Goal: Obtain resource: Download file/media

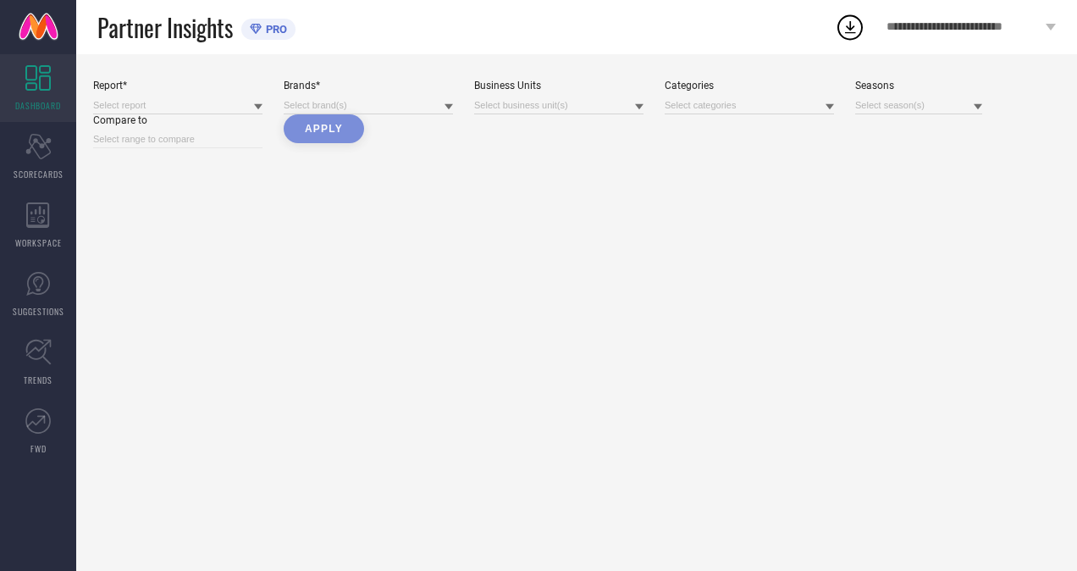
click at [848, 20] on icon at bounding box center [850, 27] width 30 height 30
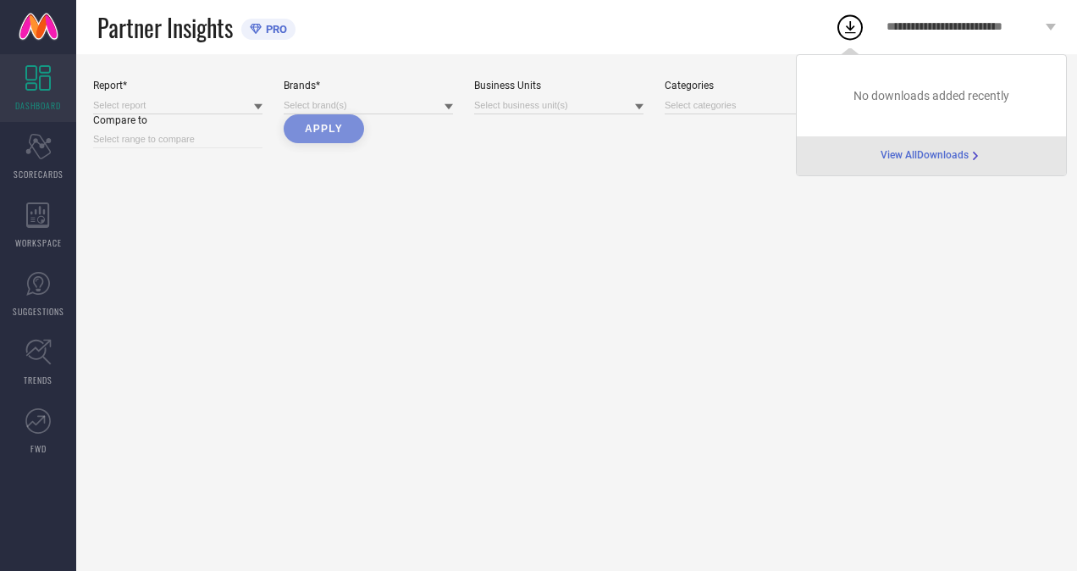
click at [910, 156] on span "View All Downloads" at bounding box center [924, 156] width 88 height 14
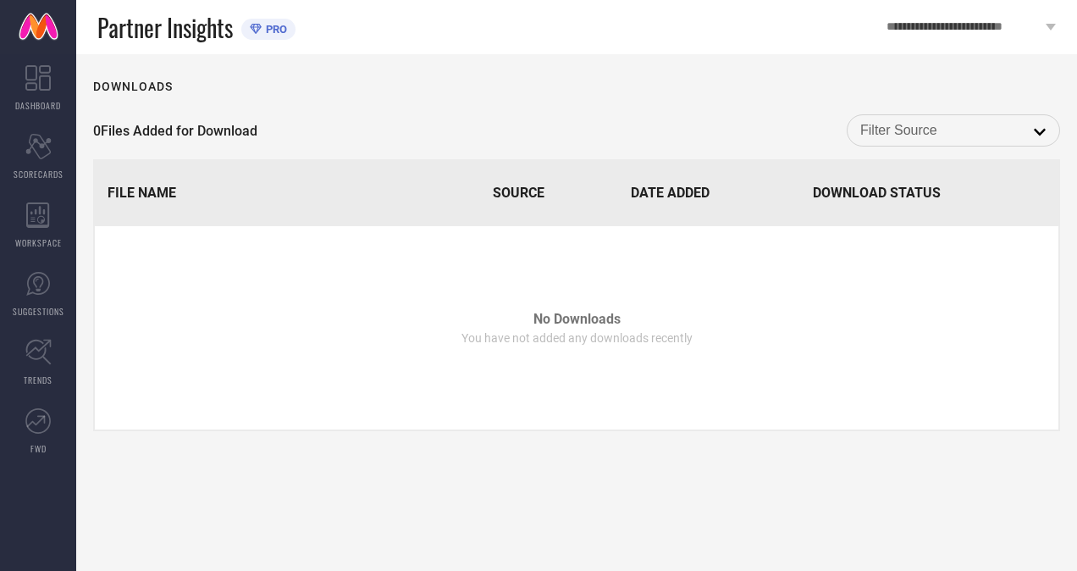
click at [962, 141] on input at bounding box center [953, 130] width 186 height 22
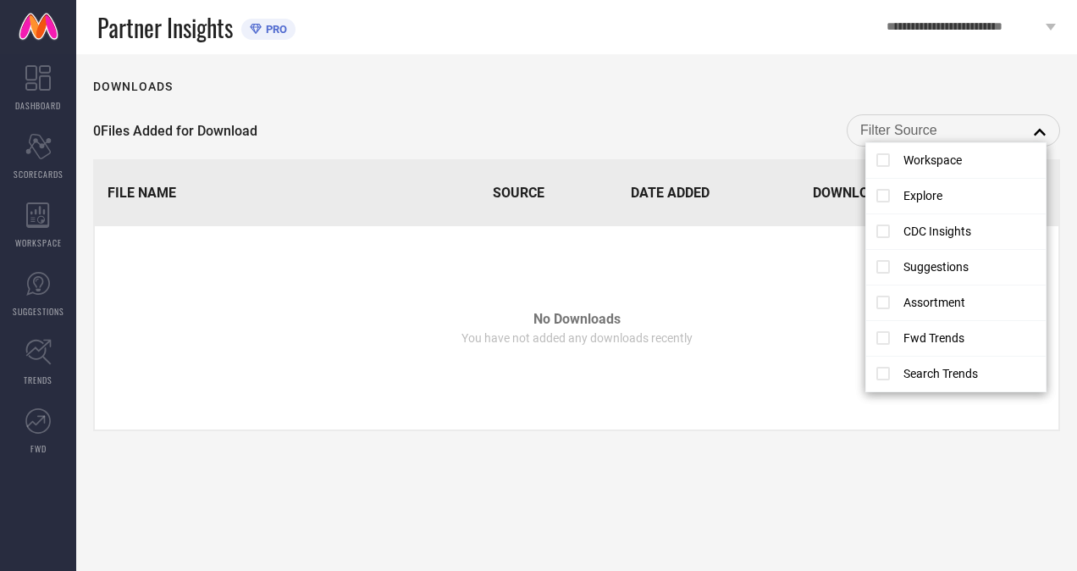
click at [330, 413] on td "No Downloads You have not added any downloads recently" at bounding box center [576, 327] width 963 height 203
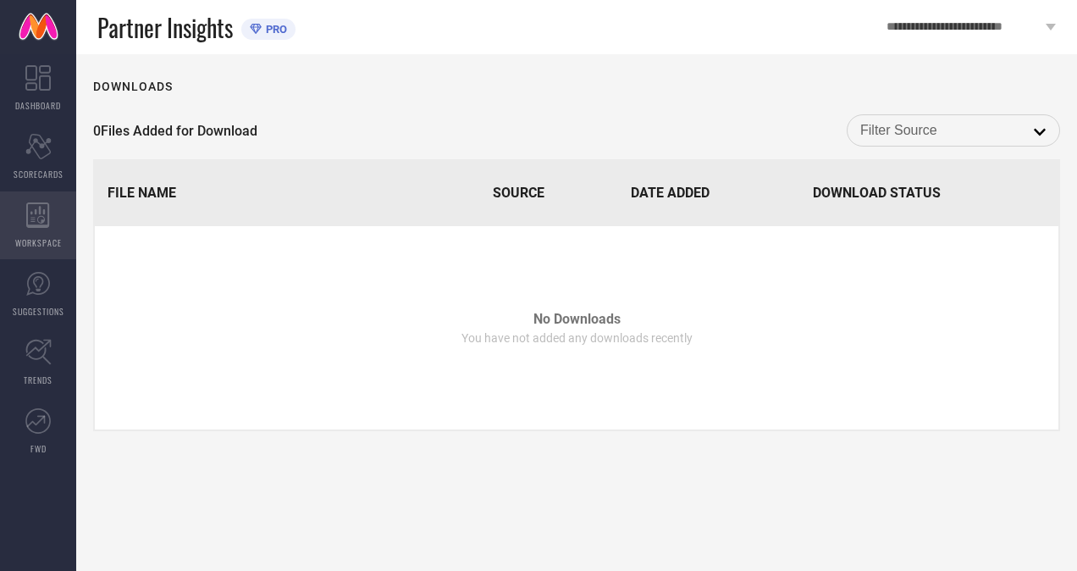
click at [56, 225] on div "WORKSPACE" at bounding box center [38, 225] width 76 height 68
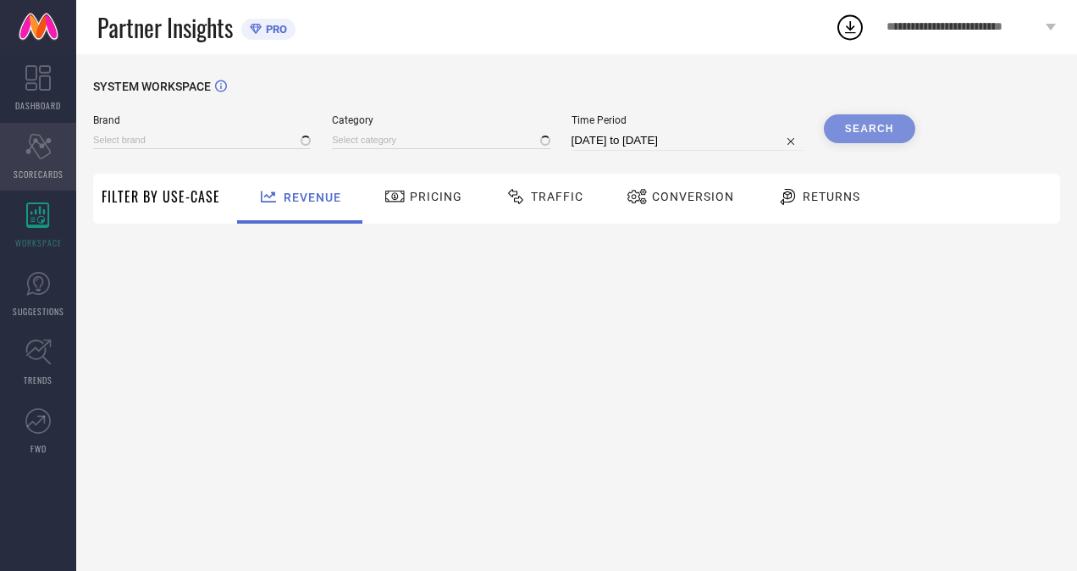
type input "H&M"
type input "All"
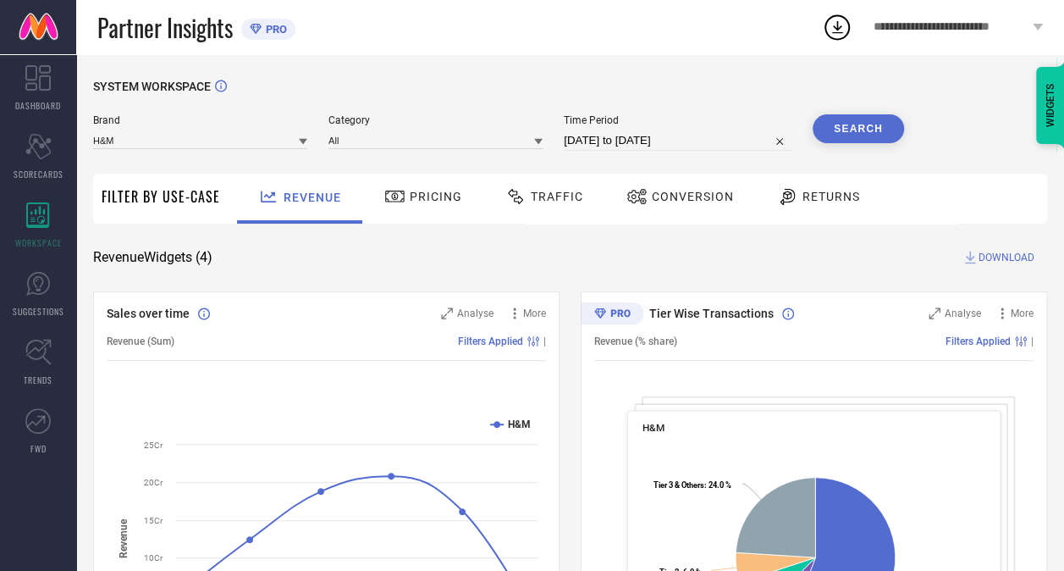
select select "6"
select select "2025"
select select "7"
select select "2025"
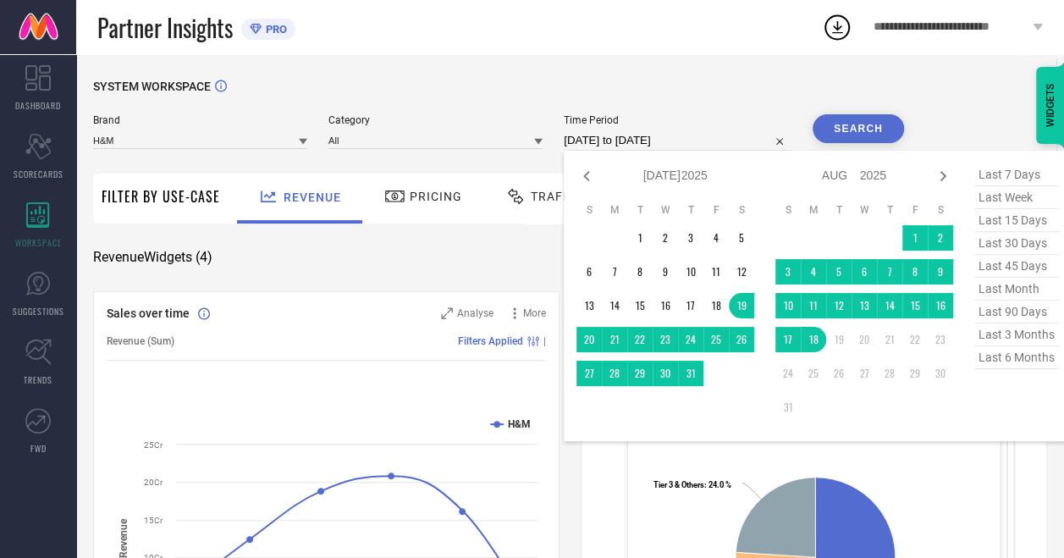
click at [745, 142] on input "[DATE] to [DATE]" at bounding box center [678, 140] width 228 height 20
click at [590, 178] on icon at bounding box center [586, 176] width 20 height 20
select select "5"
select select "2025"
select select "6"
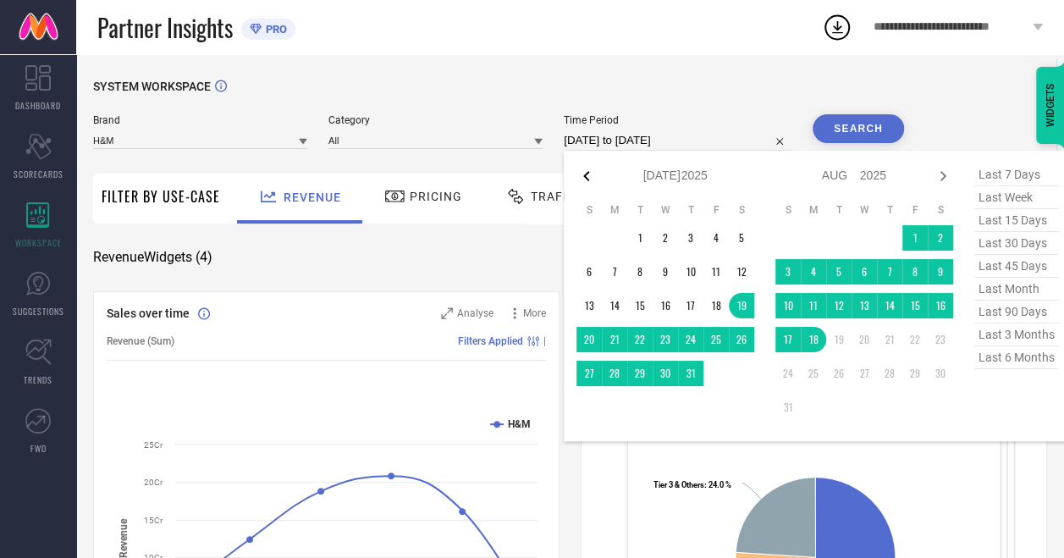
select select "2025"
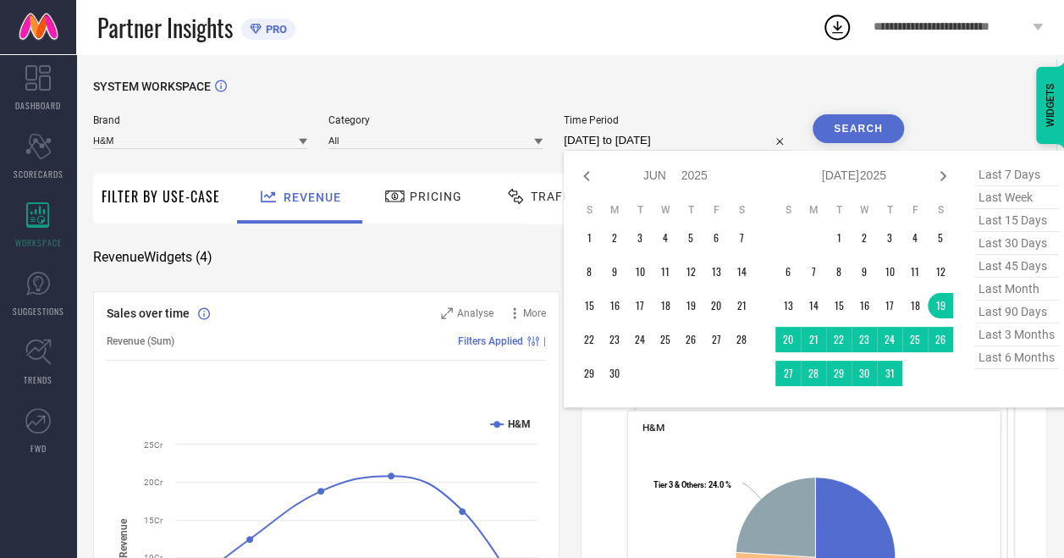
click at [590, 178] on icon at bounding box center [586, 176] width 20 height 20
select select "4"
select select "2025"
select select "5"
select select "2025"
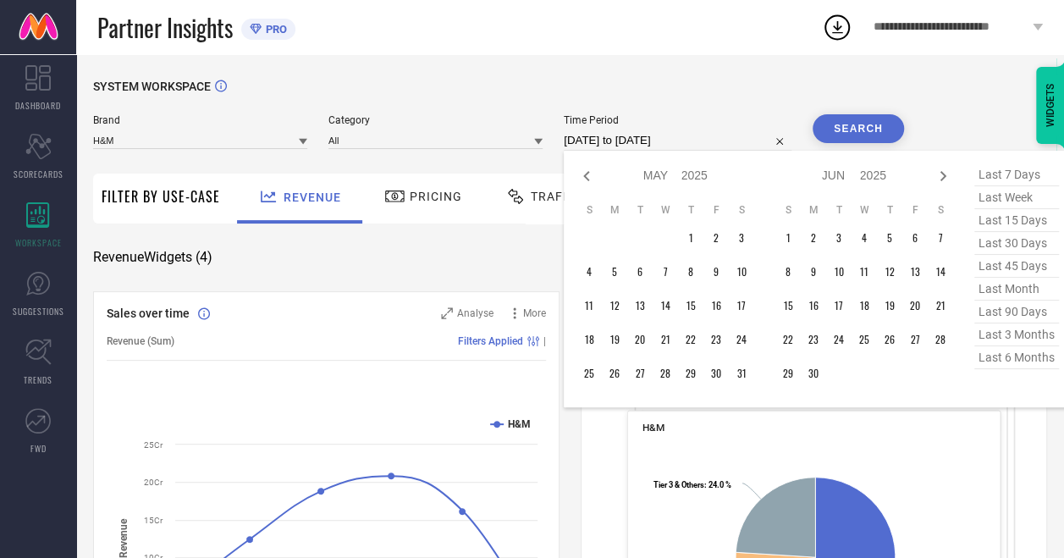
click at [590, 178] on icon at bounding box center [586, 176] width 20 height 20
select select "3"
select select "2025"
select select "4"
select select "2025"
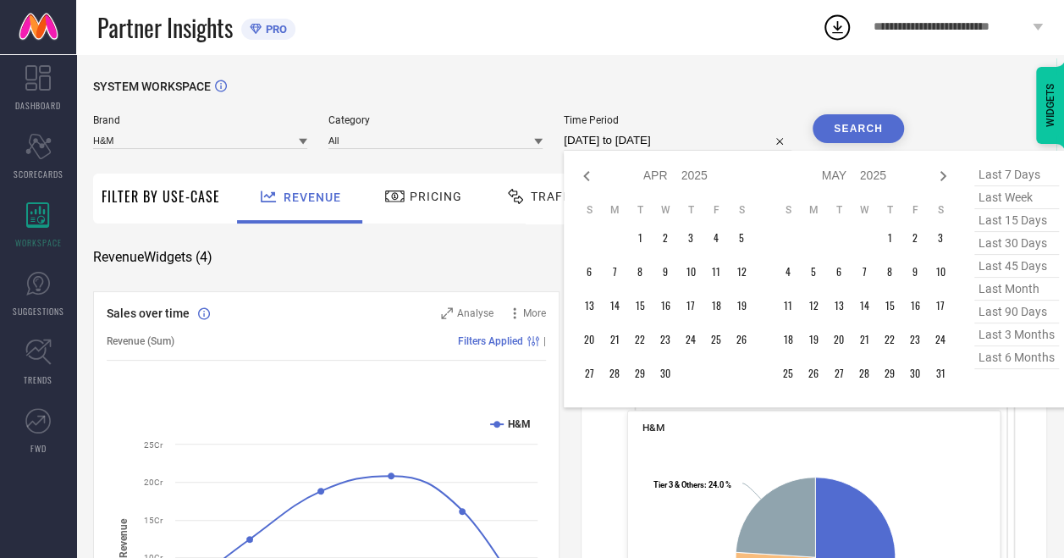
click at [590, 178] on icon at bounding box center [586, 176] width 20 height 20
select select "1"
select select "2025"
select select "2"
select select "2025"
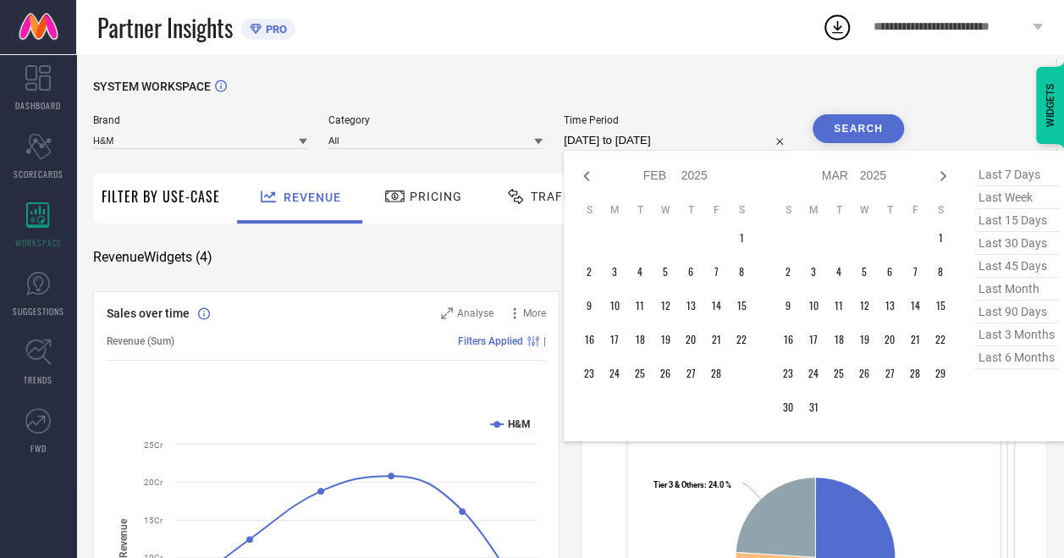
click at [590, 178] on icon at bounding box center [586, 176] width 20 height 20
select select "2025"
select select "1"
select select "2025"
click at [590, 178] on icon at bounding box center [586, 176] width 20 height 20
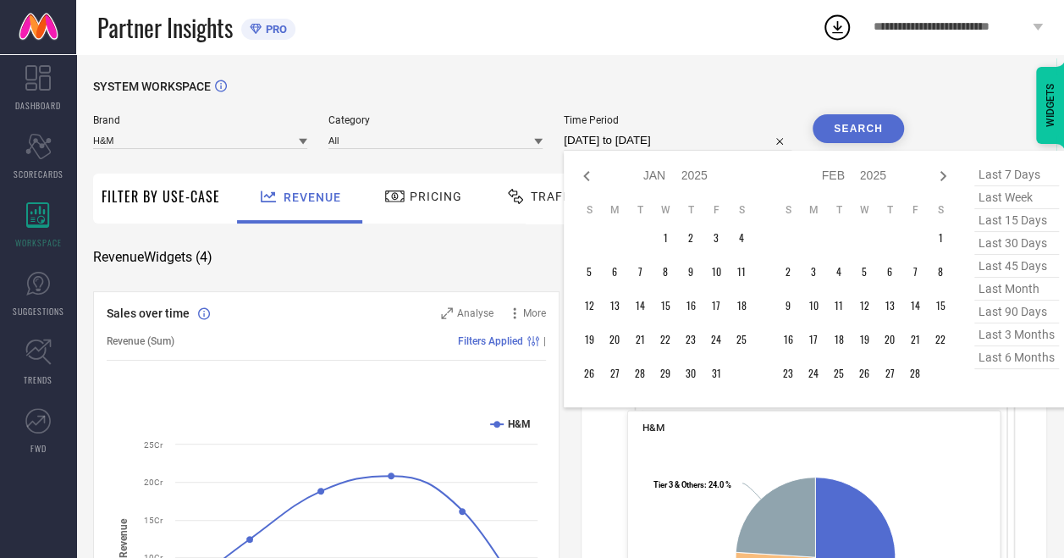
select select "11"
select select "2024"
select select "2025"
click at [590, 178] on icon at bounding box center [586, 176] width 20 height 20
select select "10"
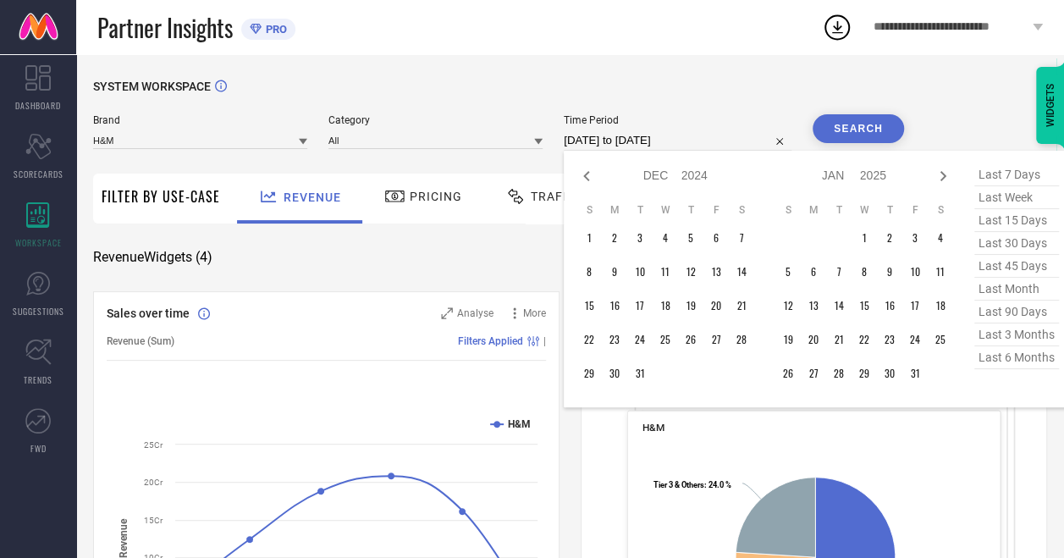
select select "2024"
select select "11"
select select "2024"
click at [590, 178] on icon at bounding box center [586, 176] width 20 height 20
select select "9"
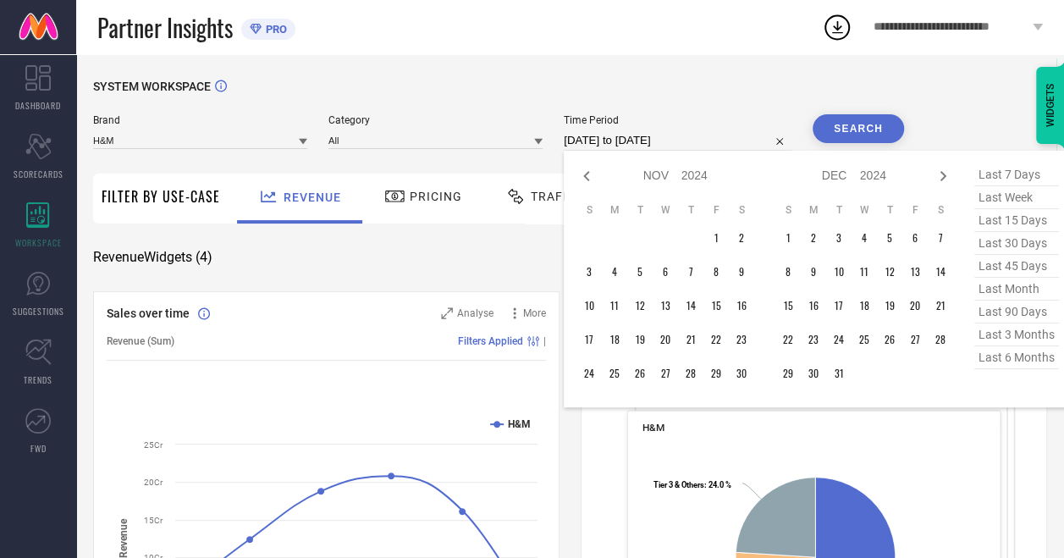
select select "2024"
select select "10"
select select "2024"
click at [590, 178] on icon at bounding box center [586, 176] width 20 height 20
select select "8"
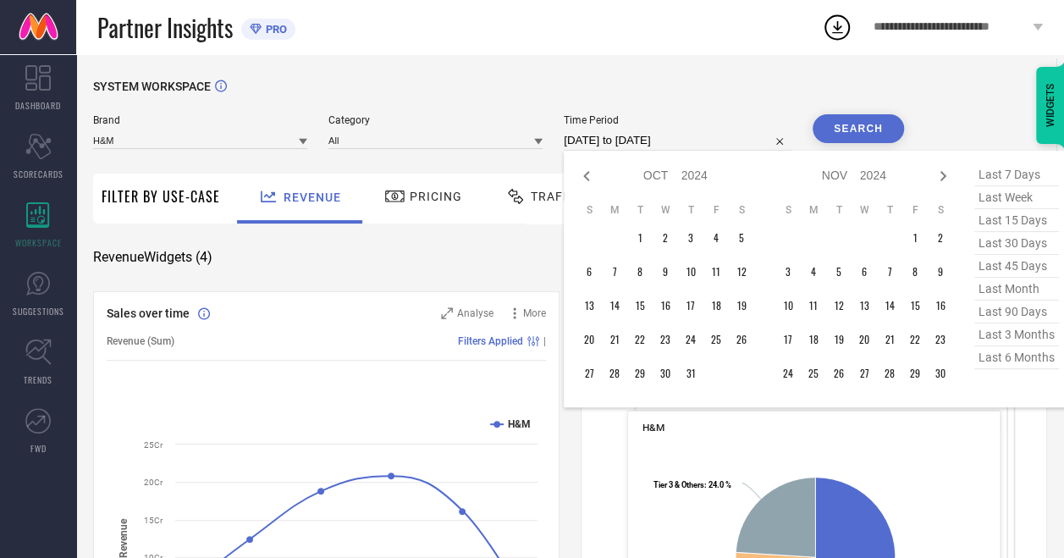
select select "2024"
select select "9"
select select "2024"
click at [590, 178] on icon at bounding box center [586, 176] width 20 height 20
select select "7"
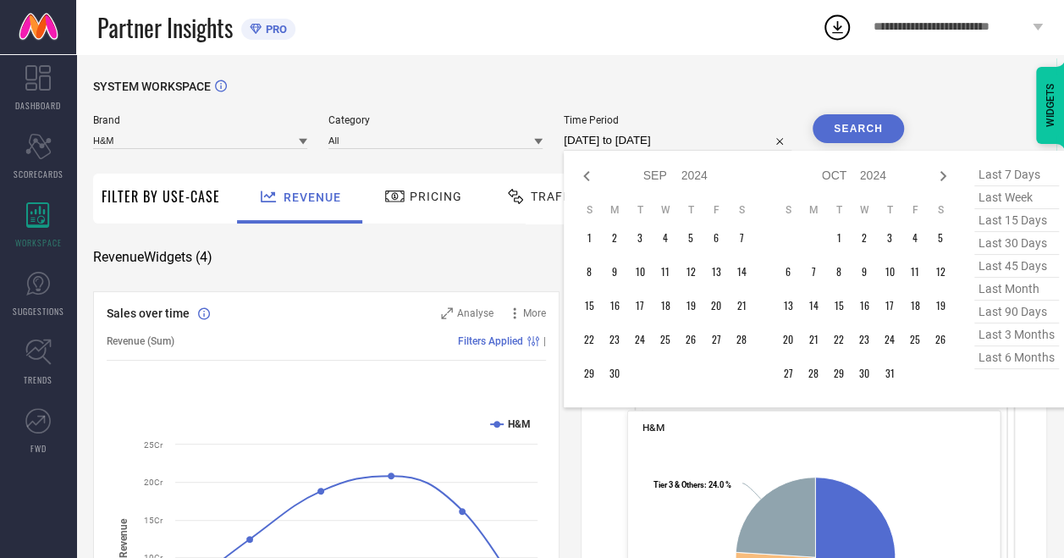
select select "2024"
select select "8"
select select "2024"
type input "After [DATE]"
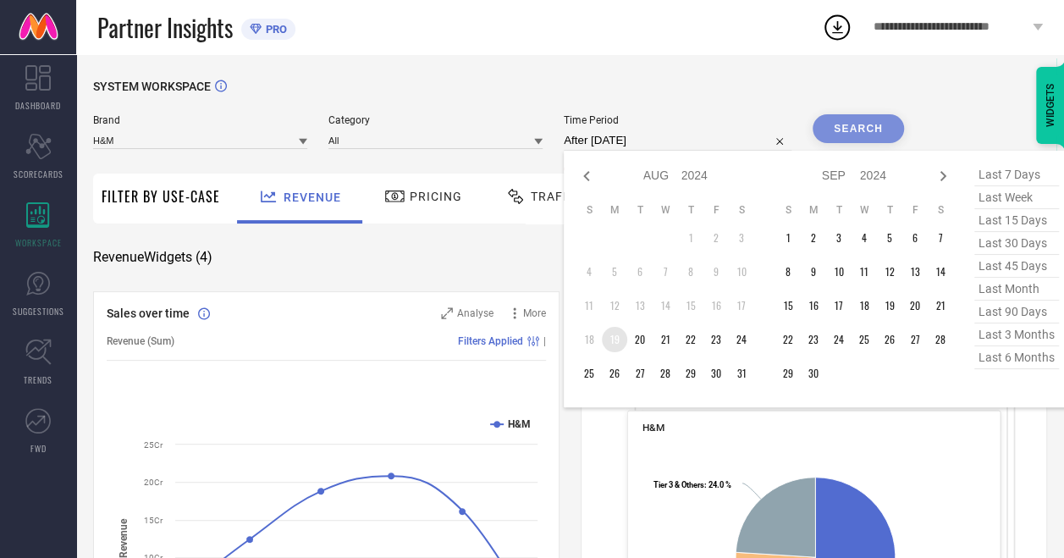
click at [616, 340] on td "19" at bounding box center [614, 339] width 25 height 25
click at [945, 176] on icon at bounding box center [943, 176] width 20 height 20
select select "8"
select select "2024"
select select "9"
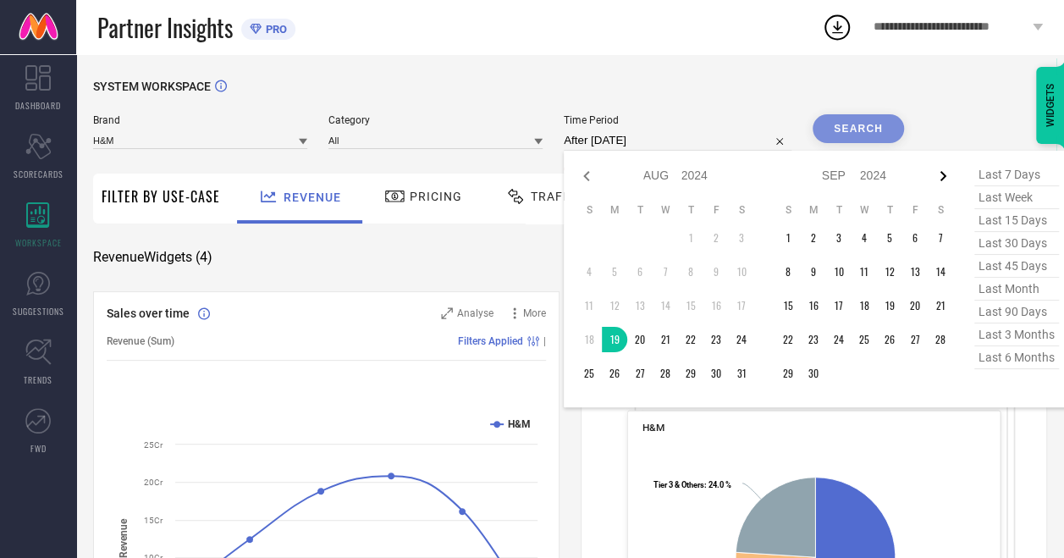
select select "2024"
click at [945, 176] on icon at bounding box center [943, 176] width 20 height 20
select select "9"
select select "2024"
select select "10"
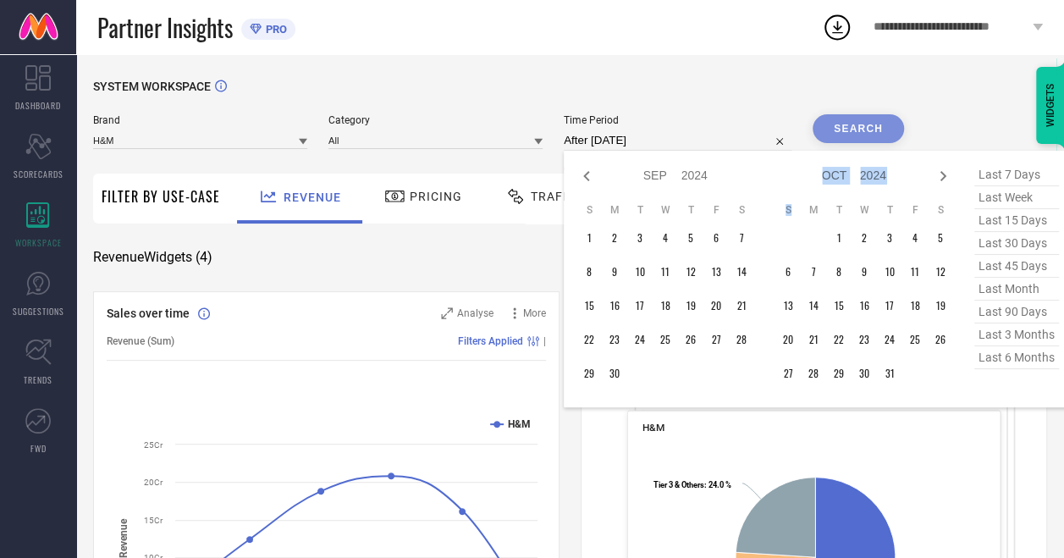
select select "2024"
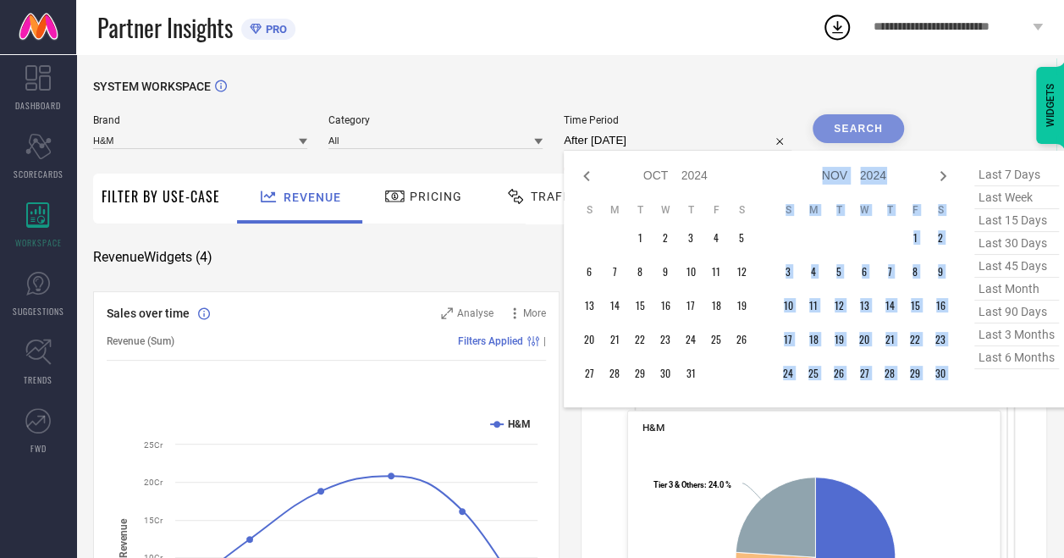
click at [945, 176] on icon at bounding box center [943, 176] width 20 height 20
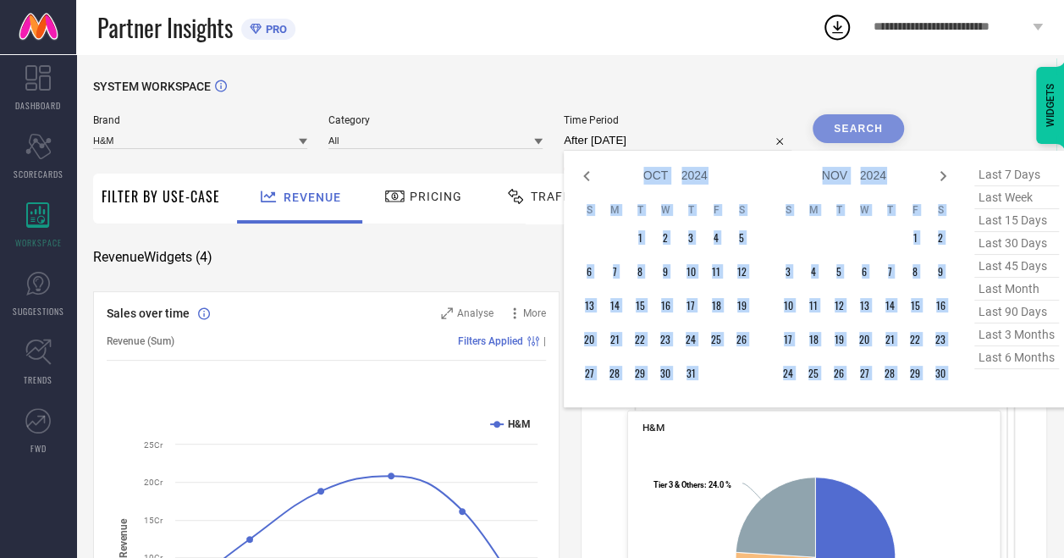
select select "11"
select select "2024"
select select "2025"
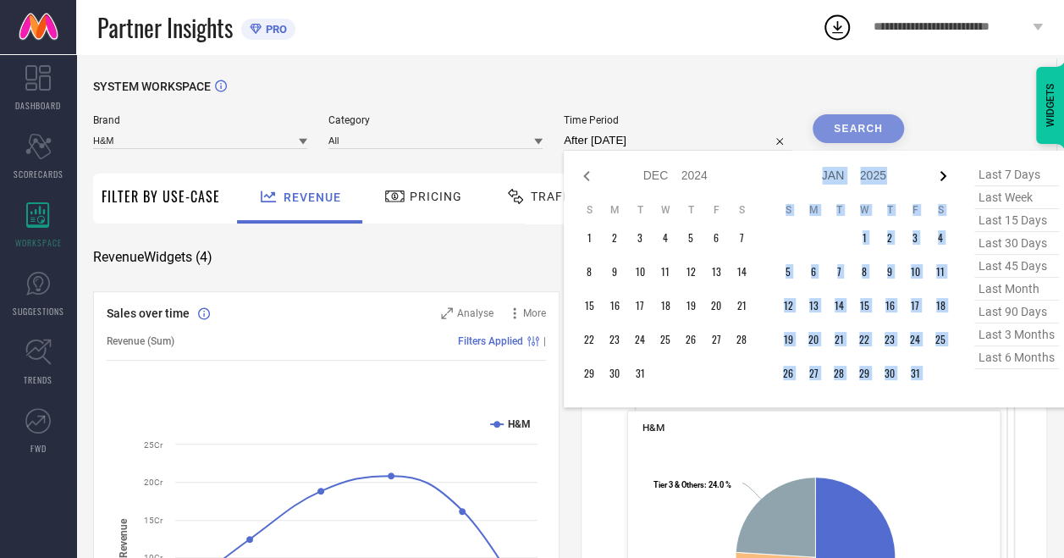
click at [945, 176] on icon at bounding box center [943, 176] width 20 height 20
select select "2025"
select select "1"
select select "2025"
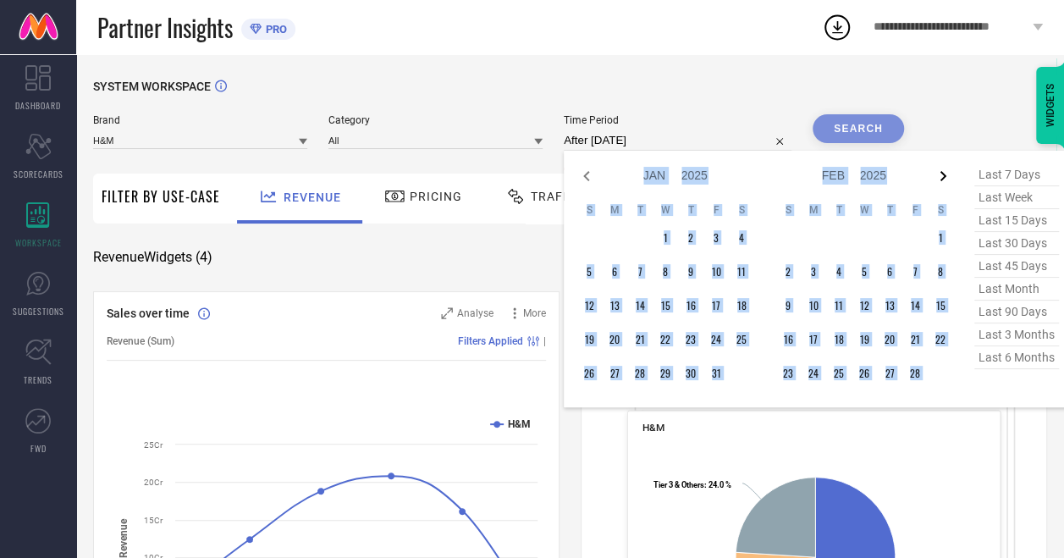
click at [945, 176] on icon at bounding box center [943, 176] width 20 height 20
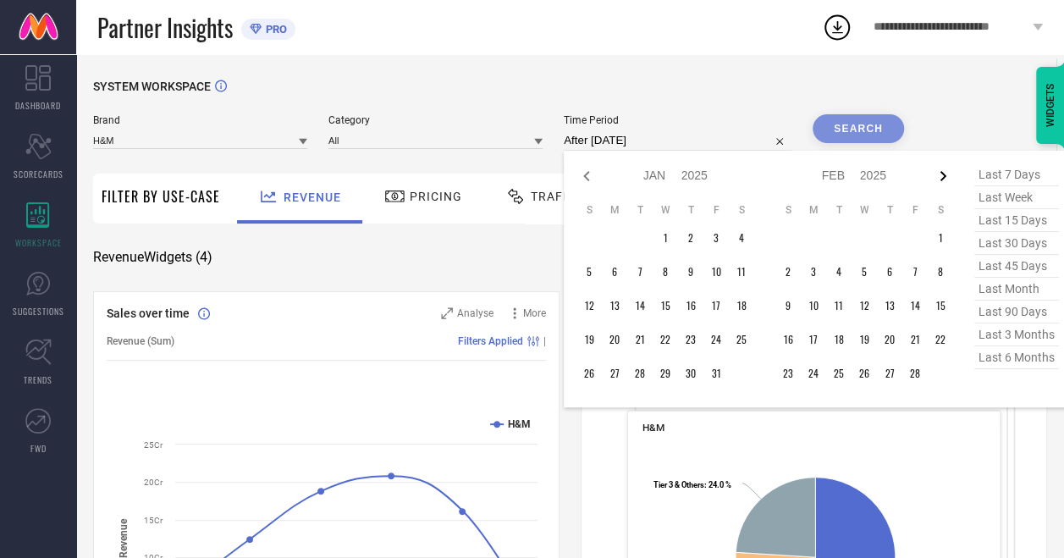
select select "1"
select select "2025"
select select "2"
select select "2025"
click at [945, 176] on icon at bounding box center [943, 176] width 20 height 20
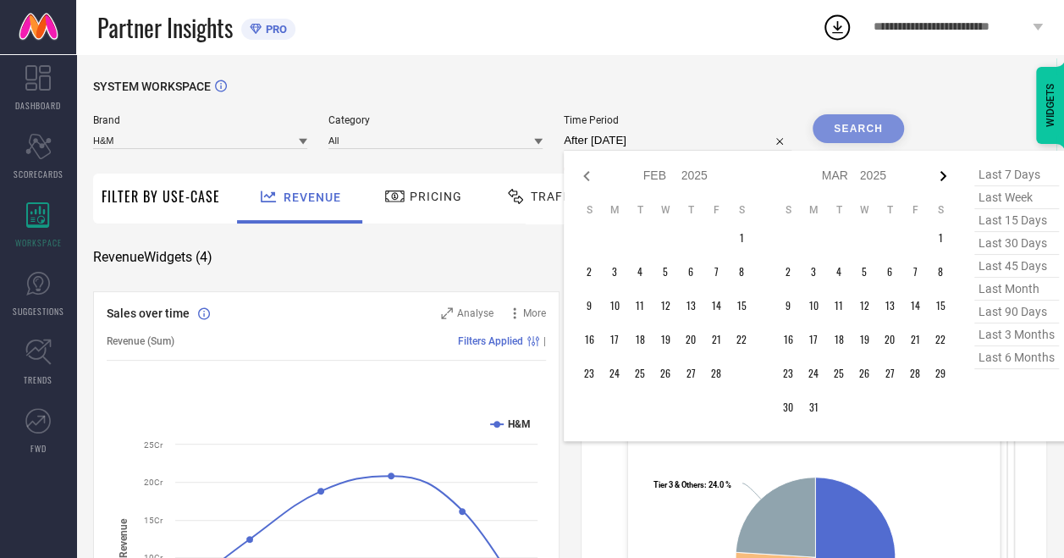
select select "3"
select select "2025"
select select "4"
select select "2025"
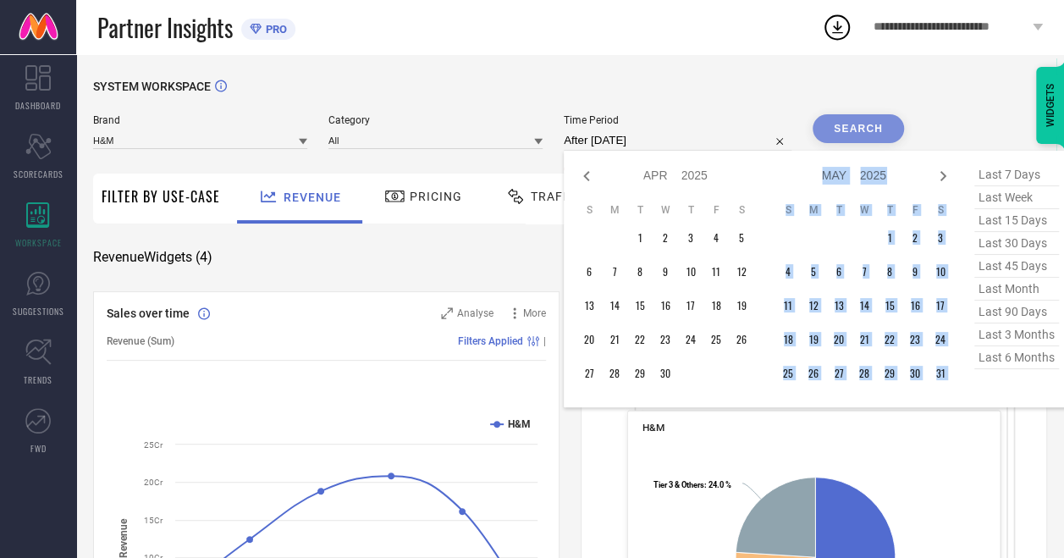
click at [945, 176] on icon at bounding box center [943, 176] width 20 height 20
select select "4"
select select "2025"
select select "5"
select select "2025"
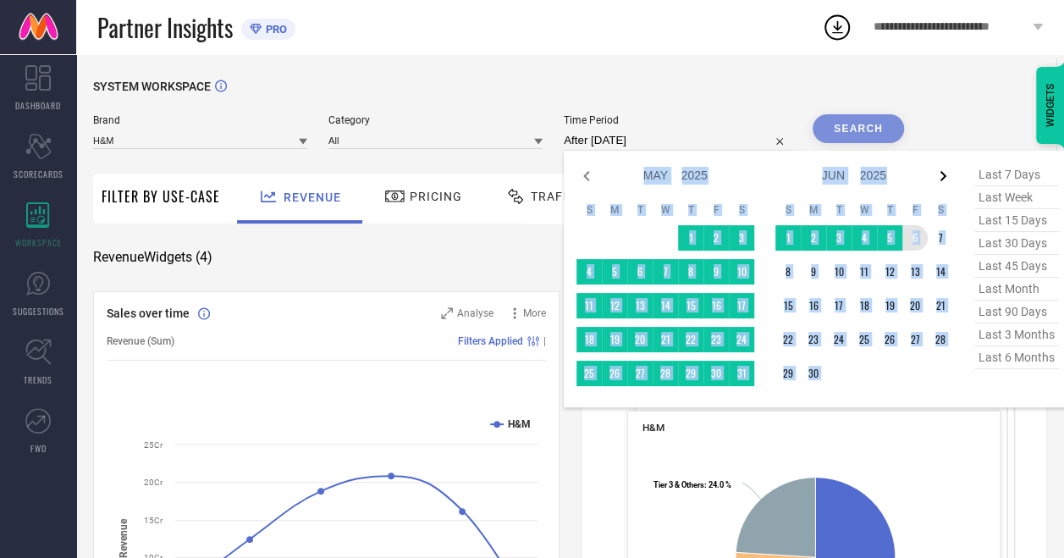
click at [946, 177] on icon at bounding box center [943, 176] width 6 height 10
select select "5"
select select "2025"
select select "6"
select select "2025"
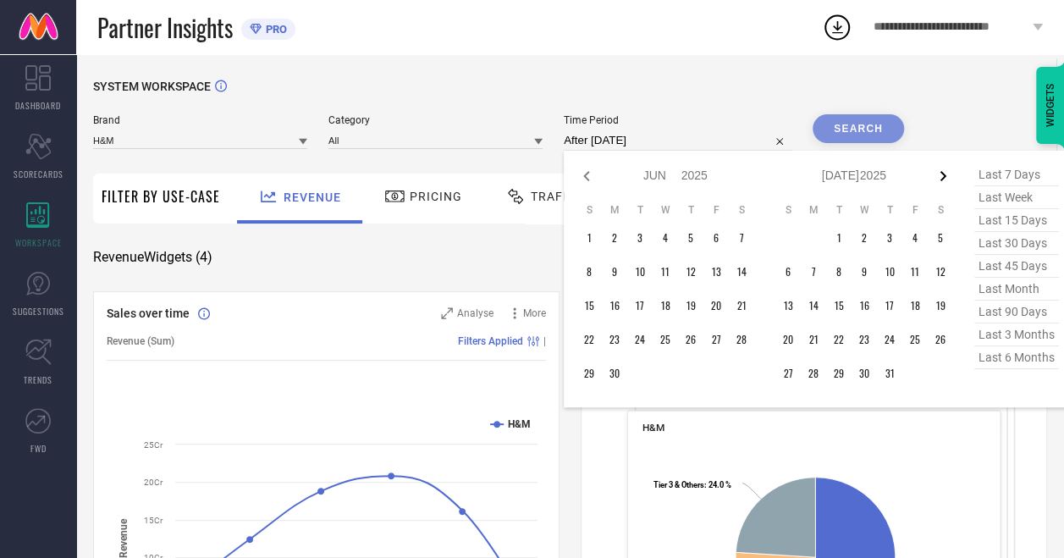
click at [950, 171] on icon at bounding box center [943, 176] width 20 height 20
select select "6"
select select "2025"
select select "7"
select select "2025"
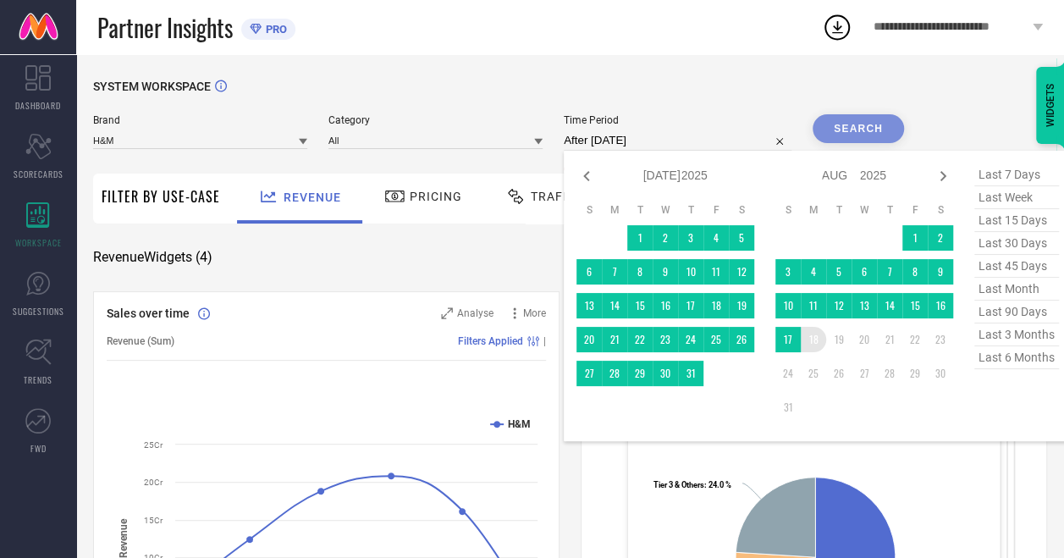
type input "[DATE] to [DATE]"
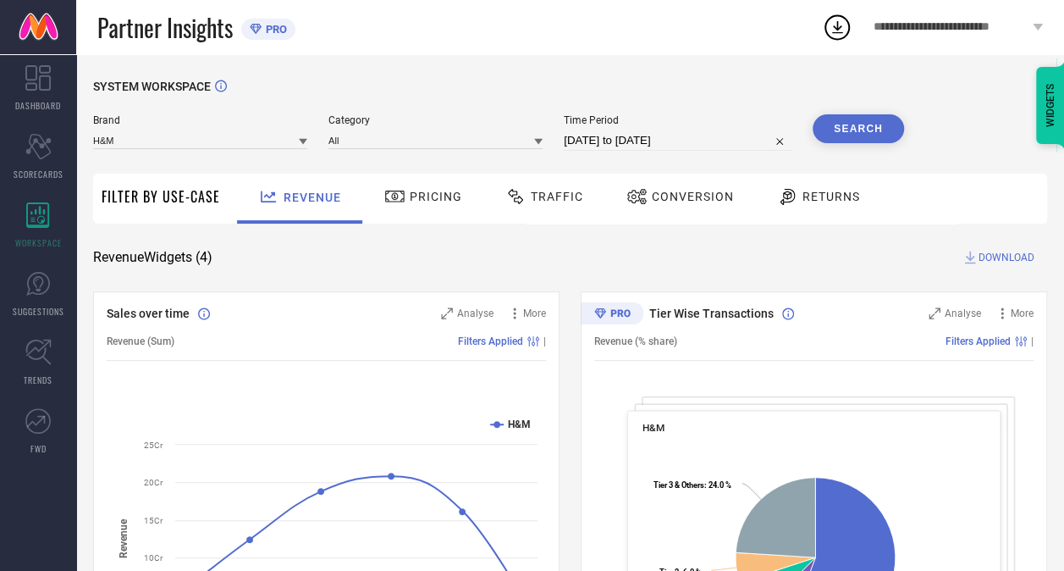
click at [862, 135] on button "Search" at bounding box center [858, 128] width 91 height 29
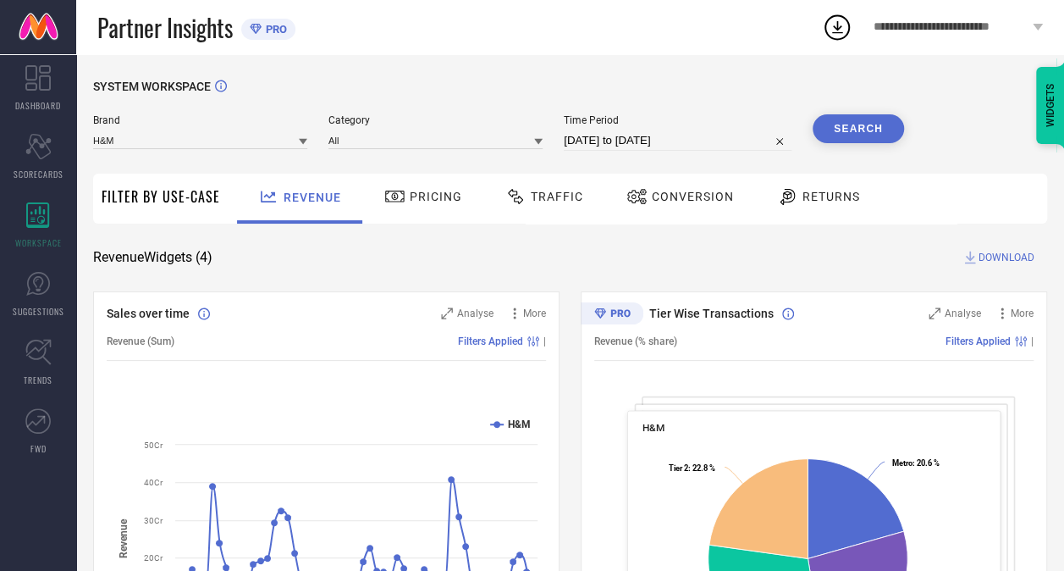
click at [982, 254] on span "DOWNLOAD" at bounding box center [1007, 257] width 56 height 17
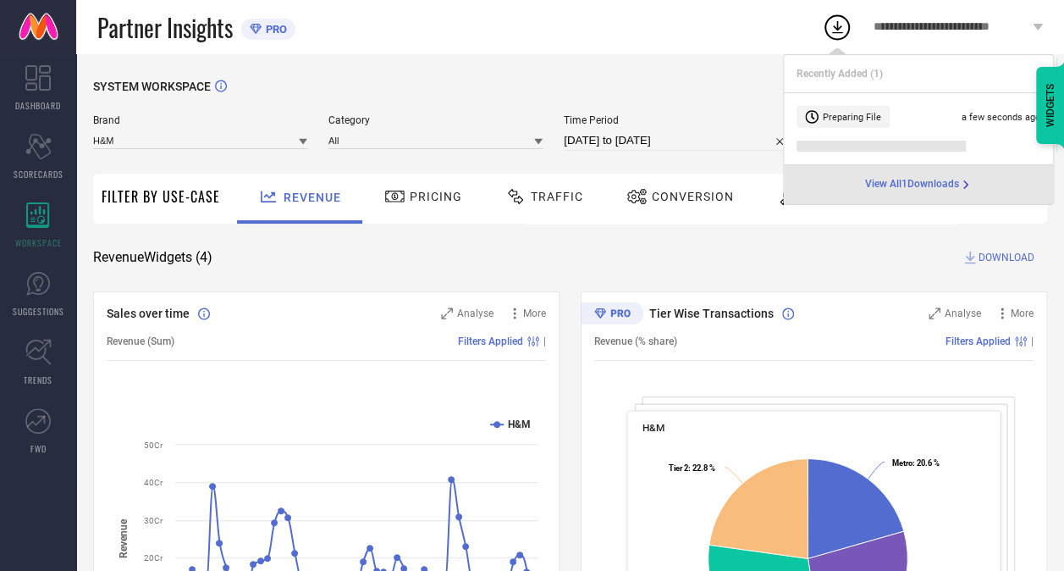
click at [882, 186] on span "View All 1 Downloads" at bounding box center [912, 185] width 94 height 14
